Goal: Navigation & Orientation: Find specific page/section

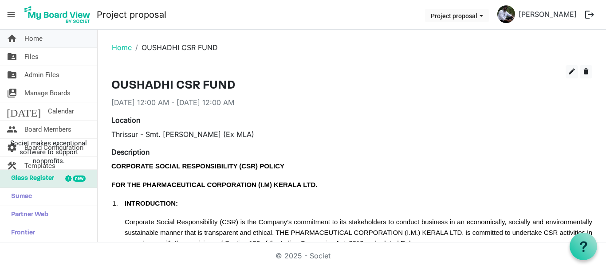
click at [28, 40] on span "Home" at bounding box center [33, 39] width 18 height 18
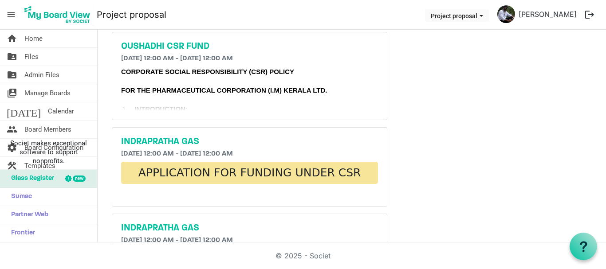
scroll to position [340, 0]
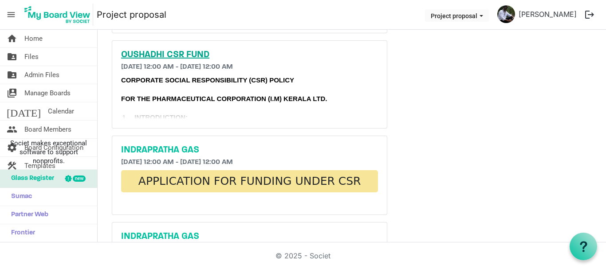
click at [185, 55] on h5 "OUSHADHI CSR FUND" at bounding box center [249, 55] width 257 height 11
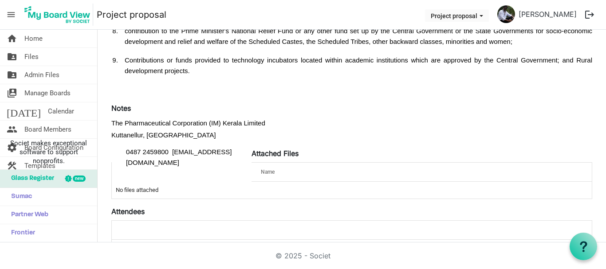
scroll to position [1202, 0]
